Goal: Information Seeking & Learning: Learn about a topic

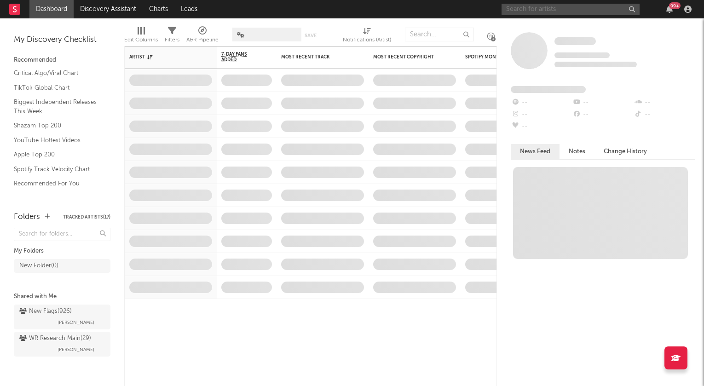
click at [531, 8] on input "text" at bounding box center [570, 10] width 138 height 12
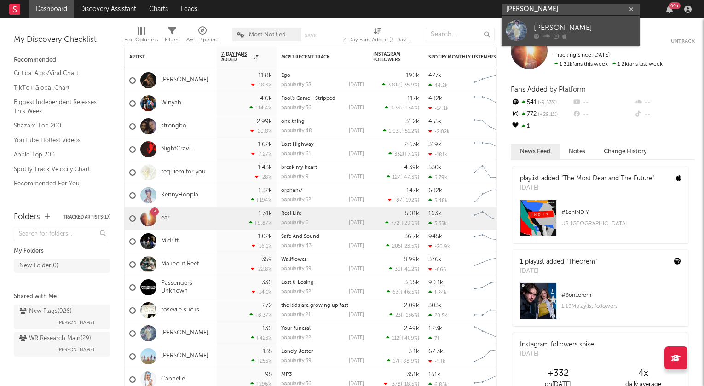
type input "[PERSON_NAME]"
click at [534, 28] on div "[PERSON_NAME]" at bounding box center [584, 27] width 101 height 11
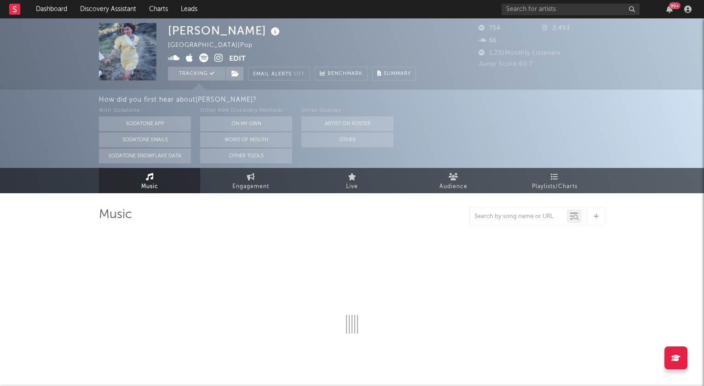
select select "6m"
